Goal: Information Seeking & Learning: Learn about a topic

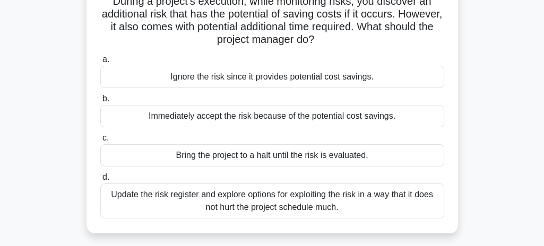
scroll to position [86, 0]
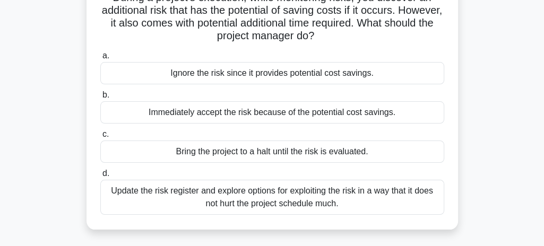
click at [425, 209] on div "Update the risk register and explore options for exploiting the risk in a way t…" at bounding box center [272, 197] width 344 height 35
click at [100, 177] on input "d. Update the risk register and explore options for exploiting the risk in a wa…" at bounding box center [100, 174] width 0 height 7
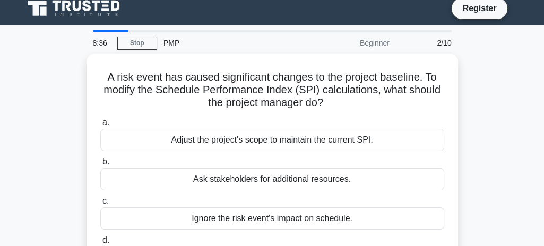
scroll to position [8, 0]
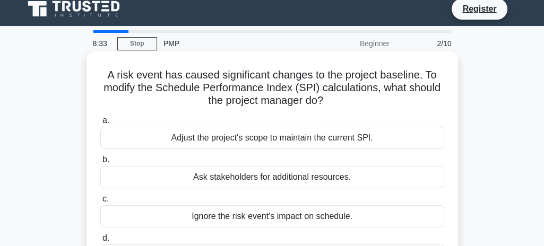
click at [404, 142] on div "Adjust the project's scope to maintain the current SPI." at bounding box center [272, 138] width 344 height 22
click at [100, 124] on input "a. Adjust the project's scope to maintain the current SPI." at bounding box center [100, 120] width 0 height 7
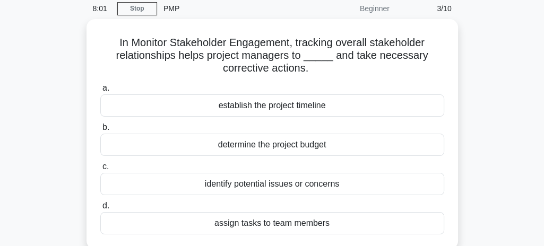
scroll to position [44, 0]
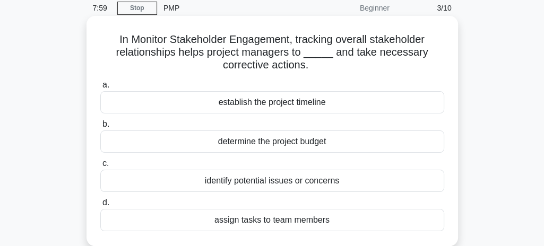
click at [428, 148] on div "determine the project budget" at bounding box center [272, 142] width 344 height 22
click at [100, 128] on input "b. determine the project budget" at bounding box center [100, 124] width 0 height 7
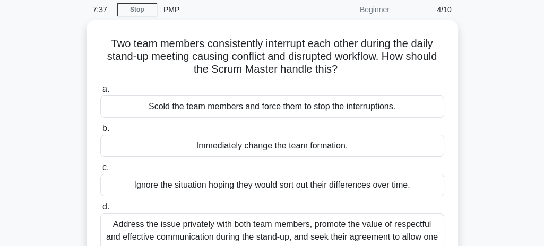
scroll to position [42, 0]
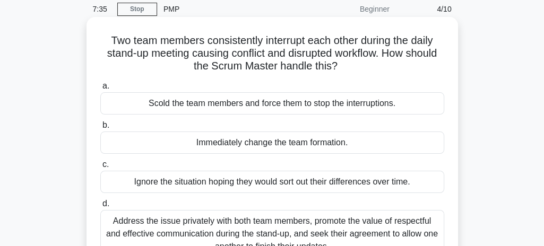
click at [417, 150] on div "Immediately change the team formation." at bounding box center [272, 143] width 344 height 22
click at [100, 129] on input "b. Immediately change the team formation." at bounding box center [100, 125] width 0 height 7
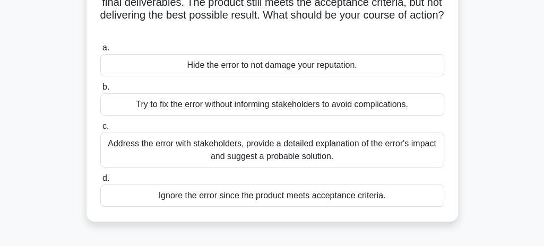
scroll to position [109, 0]
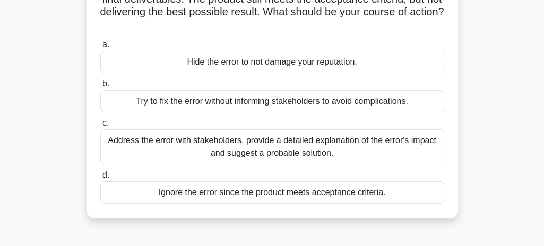
click at [425, 158] on div "Address the error with stakeholders, provide a detailed explanation of the erro…" at bounding box center [272, 147] width 344 height 35
click at [100, 127] on input "c. Address the error with stakeholders, provide a detailed explanation of the e…" at bounding box center [100, 123] width 0 height 7
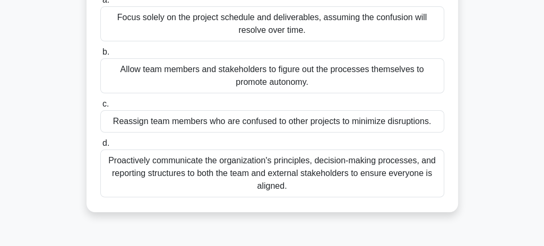
scroll to position [186, 0]
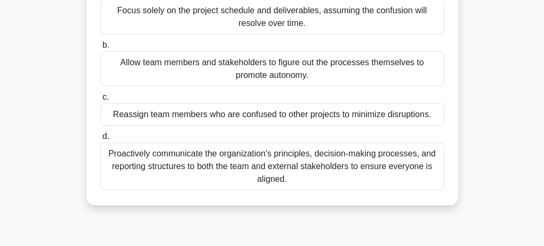
click at [416, 173] on div "Proactively communicate the organization's principles, decision-making processe…" at bounding box center [272, 167] width 344 height 48
click at [100, 140] on input "d. Proactively communicate the organization's principles, decision-making proce…" at bounding box center [100, 136] width 0 height 7
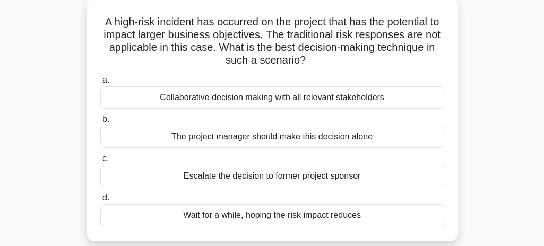
scroll to position [61, 0]
click at [391, 104] on div "Collaborative decision making with all relevant stakeholders" at bounding box center [272, 98] width 344 height 22
click at [100, 84] on input "a. Collaborative decision making with all relevant stakeholders" at bounding box center [100, 80] width 0 height 7
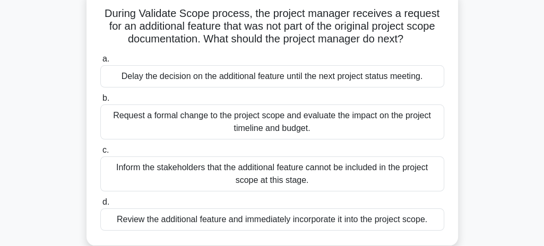
scroll to position [75, 0]
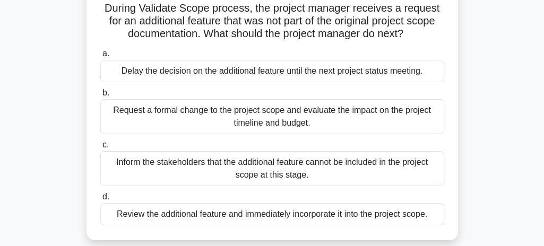
click at [424, 221] on div "Review the additional feature and immediately incorporate it into the project s…" at bounding box center [272, 214] width 344 height 22
click at [100, 201] on input "d. Review the additional feature and immediately incorporate it into the projec…" at bounding box center [100, 197] width 0 height 7
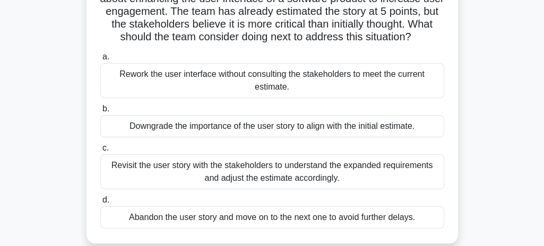
scroll to position [109, 0]
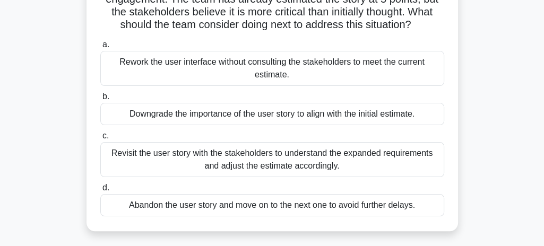
click at [129, 165] on div "Revisit the user story with the stakeholders to understand the expanded require…" at bounding box center [272, 159] width 344 height 35
click at [100, 140] on input "c. Revisit the user story with the stakeholders to understand the expanded requ…" at bounding box center [100, 136] width 0 height 7
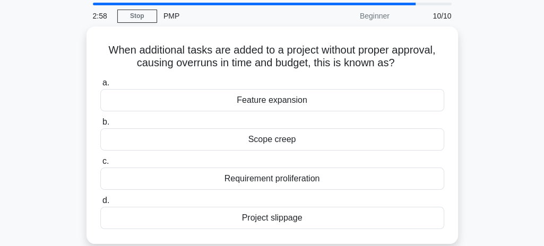
scroll to position [36, 0]
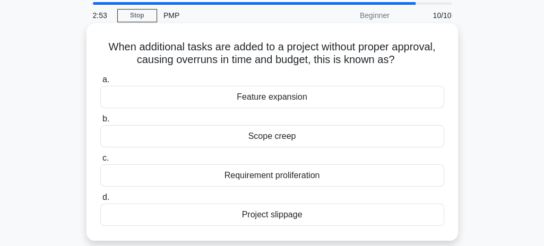
click at [232, 224] on div "Project slippage" at bounding box center [272, 215] width 344 height 22
click at [100, 201] on input "d. Project slippage" at bounding box center [100, 197] width 0 height 7
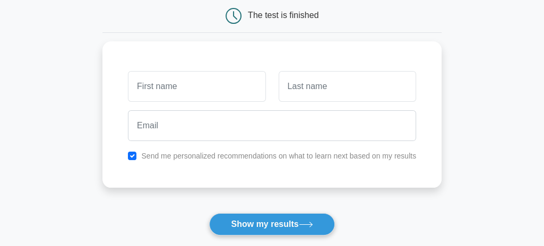
scroll to position [116, 0]
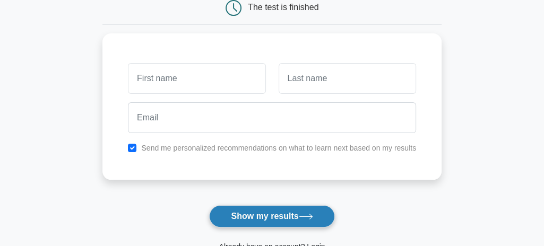
click at [250, 221] on button "Show my results" at bounding box center [271, 217] width 125 height 22
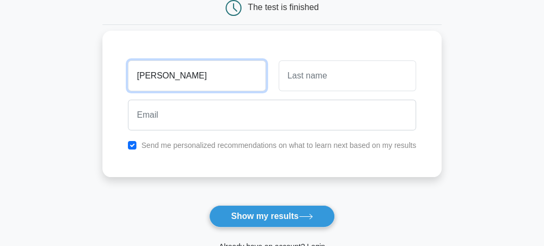
type input "mary"
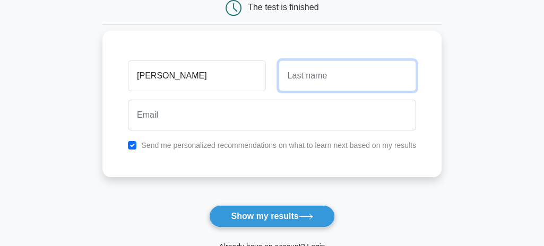
click at [301, 76] on input "text" at bounding box center [348, 76] width 138 height 31
type input "muchina"
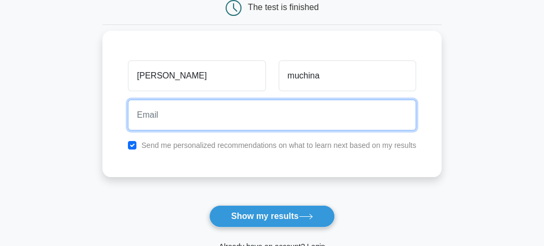
click at [244, 122] on input "email" at bounding box center [272, 115] width 288 height 31
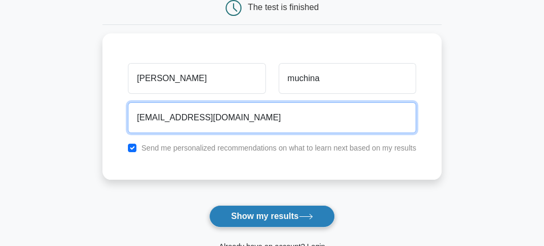
type input "marymuchina09@gmail.com"
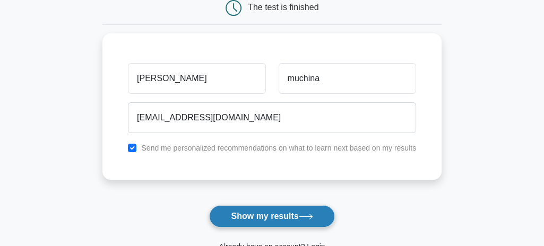
click at [265, 214] on button "Show my results" at bounding box center [271, 217] width 125 height 22
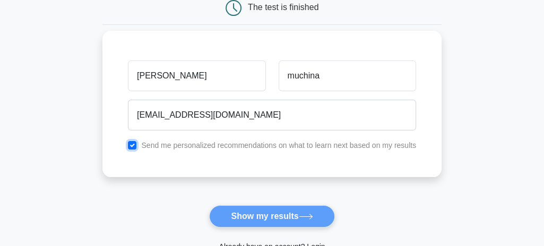
click at [133, 146] on input "checkbox" at bounding box center [132, 145] width 8 height 8
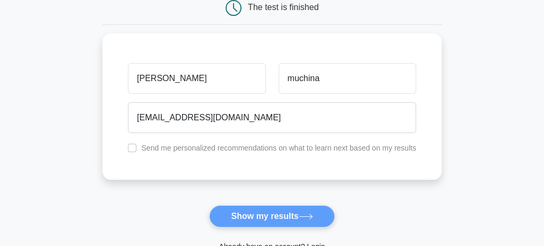
click at [247, 222] on form "Wait, there is more! Continue to see your result The test is finished mary much…" at bounding box center [272, 109] width 339 height 330
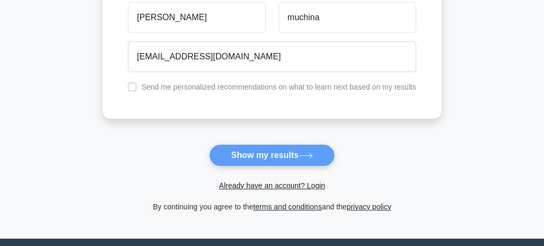
scroll to position [178, 0]
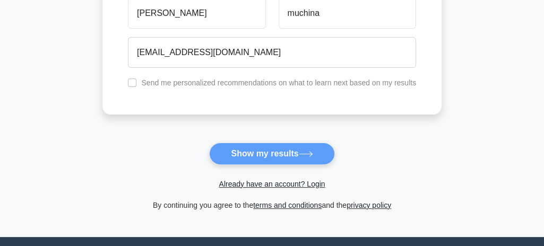
click at [139, 84] on div "Send me personalized recommendations on what to learn next based on my results" at bounding box center [272, 82] width 301 height 13
click at [139, 86] on div "Send me personalized recommendations on what to learn next based on my results" at bounding box center [272, 82] width 301 height 13
click at [134, 86] on input "checkbox" at bounding box center [132, 83] width 8 height 8
checkbox input "true"
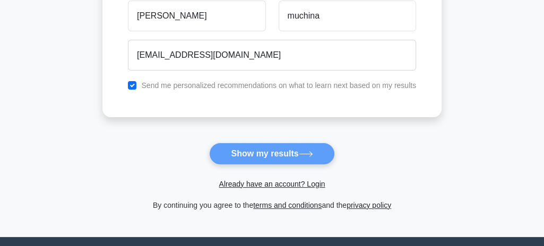
click at [241, 155] on form "Wait, there is more! Continue to see your result The test is finished mary much…" at bounding box center [272, 46] width 339 height 330
click at [249, 152] on form "Wait, there is more! Continue to see your result The test is finished mary much…" at bounding box center [272, 46] width 339 height 330
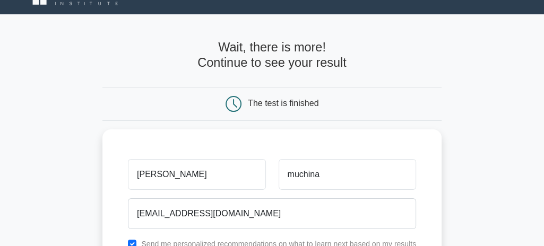
scroll to position [0, 0]
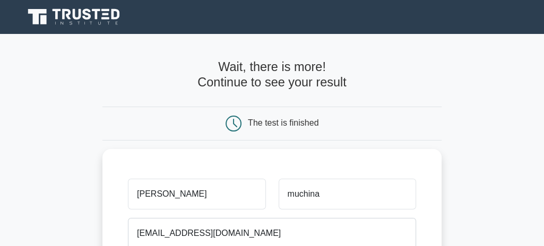
click at [238, 121] on icon at bounding box center [234, 124] width 16 height 16
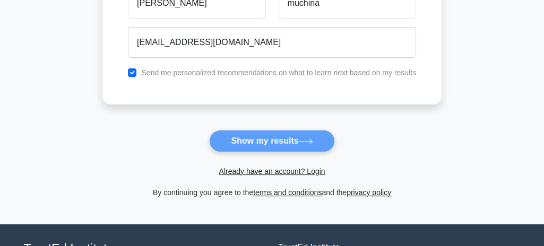
scroll to position [189, 0]
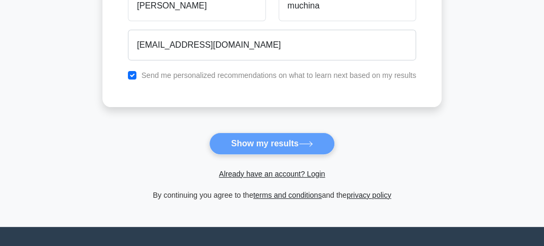
click at [237, 143] on form "Wait, there is more! Continue to see your result The test is finished mary much…" at bounding box center [272, 36] width 339 height 330
click at [239, 153] on form "Wait, there is more! Continue to see your result The test is finished mary much…" at bounding box center [272, 36] width 339 height 330
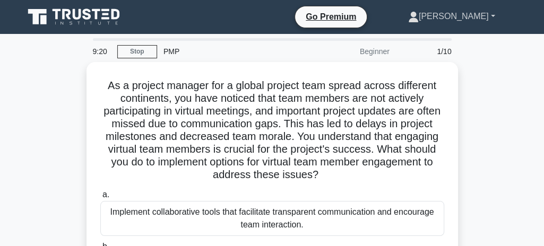
click at [488, 15] on link "Mary" at bounding box center [452, 16] width 138 height 21
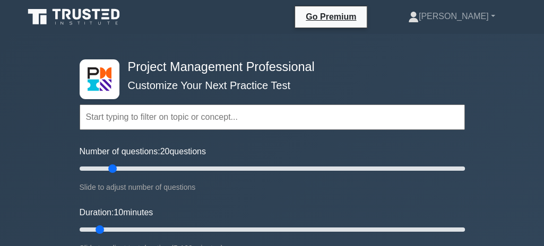
type input "20"
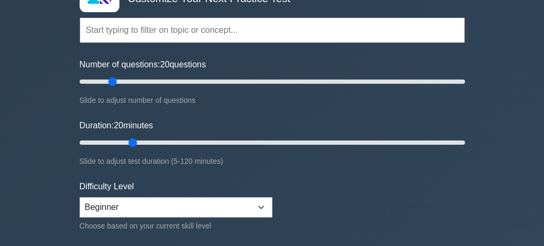
scroll to position [89, 0]
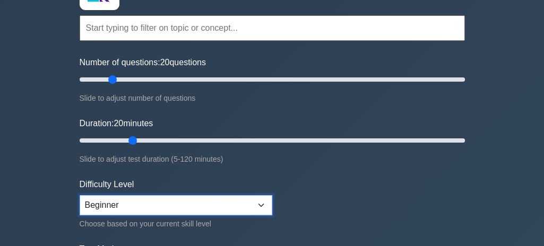
click at [99, 202] on select "Beginner Intermediate Expert" at bounding box center [176, 205] width 193 height 20
select select "intermediate"
click option "Intermediate" at bounding box center [0, 0] width 0 height 0
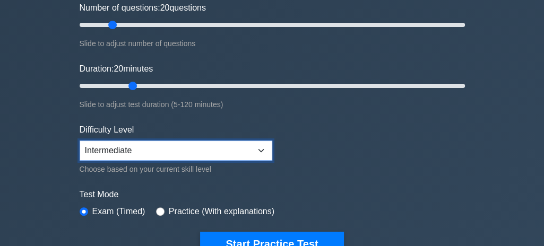
scroll to position [168, 0]
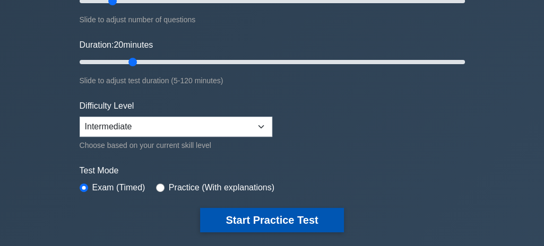
click at [229, 224] on button "Start Practice Test" at bounding box center [271, 220] width 143 height 24
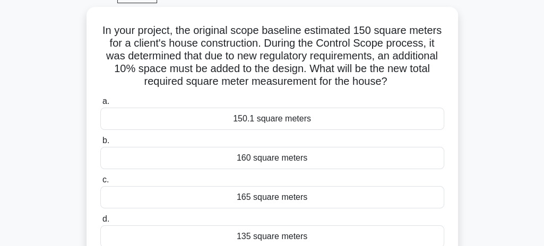
scroll to position [61, 0]
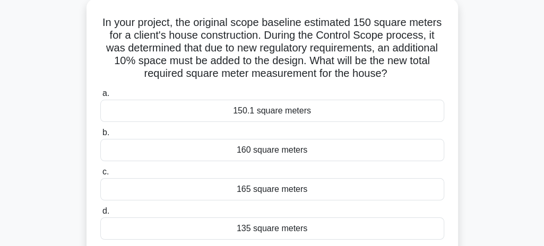
click at [138, 190] on div "165 square meters" at bounding box center [272, 189] width 344 height 22
click at [100, 176] on input "c. 165 square meters" at bounding box center [100, 172] width 0 height 7
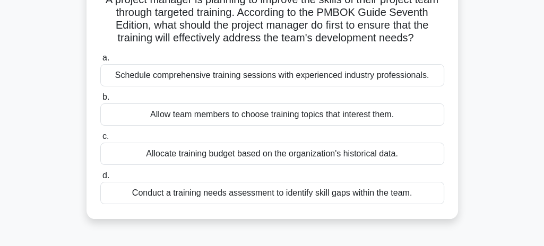
scroll to position [90, 0]
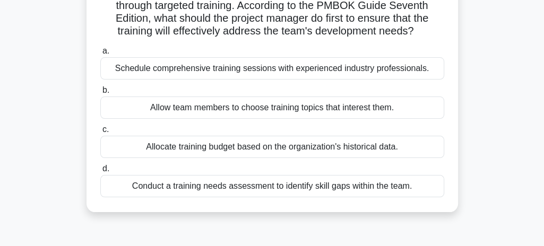
click at [147, 197] on div "Conduct a training needs assessment to identify skill gaps within the team." at bounding box center [272, 186] width 344 height 22
click at [100, 173] on input "d. Conduct a training needs assessment to identify skill gaps within the team." at bounding box center [100, 169] width 0 height 7
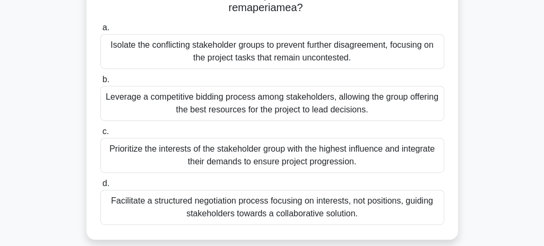
scroll to position [327, 0]
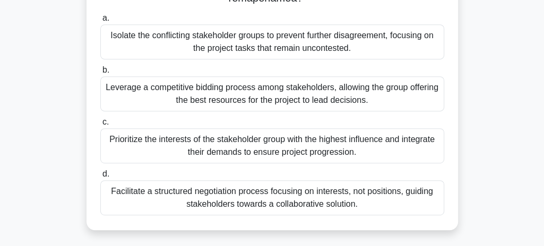
click at [194, 186] on div "Facilitate a structured negotiation process focusing on interests, not position…" at bounding box center [272, 198] width 344 height 35
click at [100, 178] on input "d. Facilitate a structured negotiation process focusing on interests, not posit…" at bounding box center [100, 174] width 0 height 7
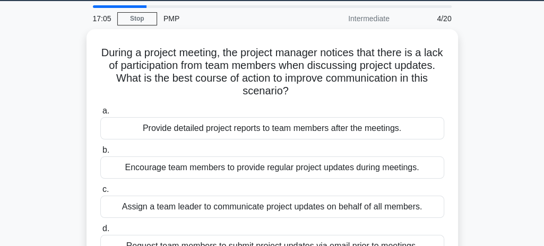
scroll to position [35, 0]
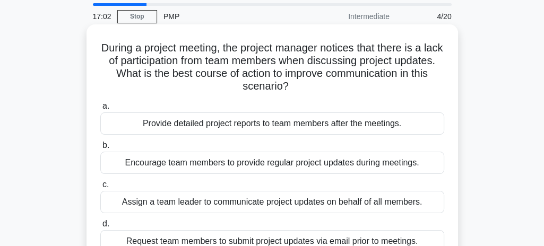
click at [92, 219] on div "During a project meeting, the project manager notices that there is a lack of p…" at bounding box center [272, 146] width 363 height 235
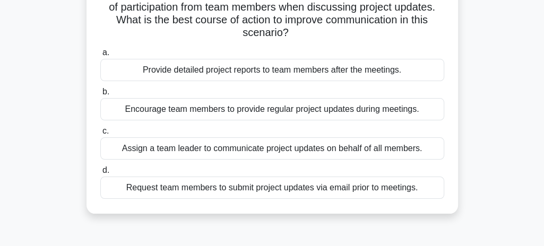
scroll to position [104, 0]
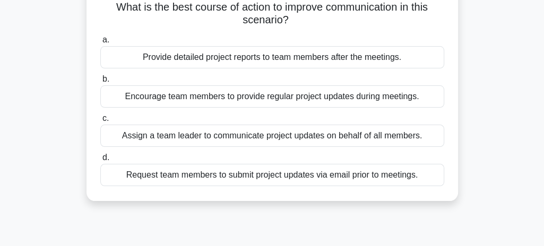
click at [99, 226] on div "16:54 Stop PMP Intermediate 4/20 During a project meeting, the project manager …" at bounding box center [273, 199] width 510 height 531
click at [98, 221] on div "16:51 Stop PMP Intermediate 4/20 During a project meeting, the project manager …" at bounding box center [273, 199] width 510 height 531
